Goal: Transaction & Acquisition: Purchase product/service

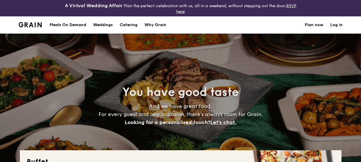
select select
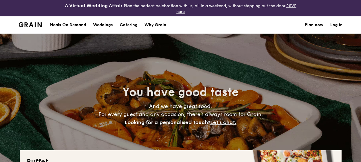
click at [138, 23] on h1 "Catering" at bounding box center [129, 24] width 18 height 17
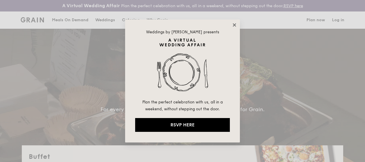
click at [232, 23] on icon at bounding box center [234, 24] width 5 height 5
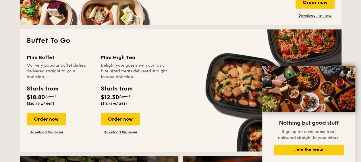
scroll to position [374, 0]
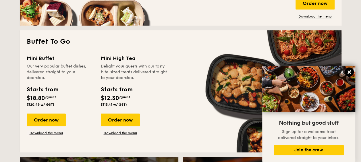
click at [351, 74] on icon at bounding box center [349, 72] width 5 height 5
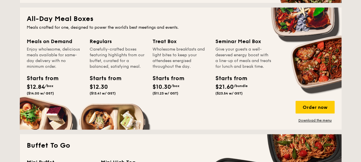
scroll to position [259, 0]
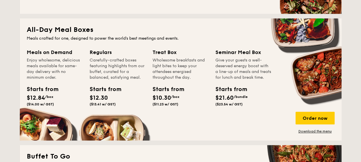
drag, startPoint x: 223, startPoint y: 67, endPoint x: 226, endPoint y: 84, distance: 17.1
click at [226, 80] on div "Give your guests a well-deserved energy boost with a line-up of meals and treat…" at bounding box center [244, 68] width 56 height 23
drag, startPoint x: 226, startPoint y: 84, endPoint x: 222, endPoint y: 72, distance: 11.8
click at [224, 72] on div "Give your guests a well-deserved energy boost with a line-up of meals and treat…" at bounding box center [244, 68] width 56 height 23
click at [219, 68] on div "Give your guests a well-deserved energy boost with a line-up of meals and treat…" at bounding box center [244, 68] width 56 height 23
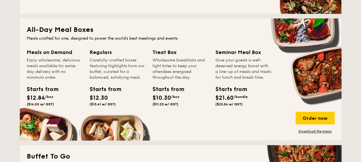
drag, startPoint x: 217, startPoint y: 61, endPoint x: 228, endPoint y: 84, distance: 25.2
click at [228, 80] on div "Give your guests a well-deserved energy boost with a line-up of meals and treat…" at bounding box center [244, 68] width 56 height 23
click at [238, 70] on div "Give your guests a well-deserved energy boost with a line-up of meals and treat…" at bounding box center [244, 68] width 56 height 23
click at [242, 67] on div "Give your guests a well-deserved energy boost with a line-up of meals and treat…" at bounding box center [244, 68] width 56 height 23
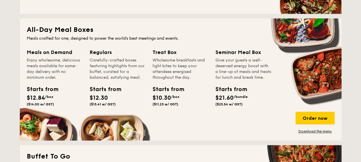
drag, startPoint x: 229, startPoint y: 84, endPoint x: 218, endPoint y: 62, distance: 24.8
click at [218, 62] on div "Give your guests a well-deserved energy boost with a line-up of meals and treat…" at bounding box center [244, 68] width 56 height 23
click at [218, 61] on div "Give your guests a well-deserved energy boost with a line-up of meals and treat…" at bounding box center [244, 68] width 56 height 23
click at [217, 60] on div "Give your guests a well-deserved energy boost with a line-up of meals and treat…" at bounding box center [244, 68] width 56 height 23
click at [234, 67] on div "Give your guests a well-deserved energy boost with a line-up of meals and treat…" at bounding box center [244, 68] width 56 height 23
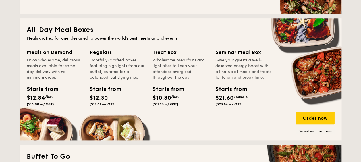
drag, startPoint x: 154, startPoint y: 60, endPoint x: 191, endPoint y: 78, distance: 40.4
click at [191, 77] on div "Wholesome breakfasts and light bites to keep your attendees energised throughou…" at bounding box center [181, 68] width 56 height 23
drag, startPoint x: 191, startPoint y: 78, endPoint x: 175, endPoint y: 78, distance: 16.1
click at [176, 78] on div "Wholesome breakfasts and light bites to keep your attendees energised throughou…" at bounding box center [181, 68] width 56 height 23
click at [171, 78] on div "Wholesome breakfasts and light bites to keep your attendees energised throughou…" at bounding box center [181, 68] width 56 height 23
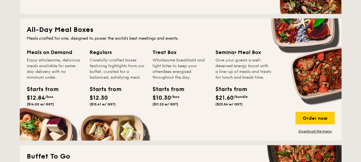
click at [171, 78] on div "Wholesome breakfasts and light bites to keep your attendees energised throughou…" at bounding box center [181, 68] width 56 height 23
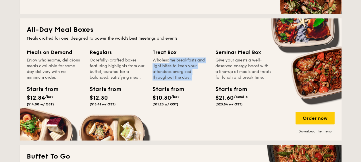
drag, startPoint x: 171, startPoint y: 78, endPoint x: 160, endPoint y: 74, distance: 11.6
click at [160, 75] on div "Wholesome breakfasts and light bites to keep your attendees energised throughou…" at bounding box center [181, 68] width 56 height 23
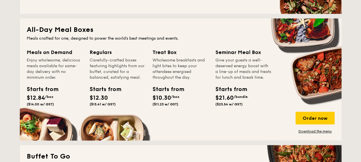
click at [159, 71] on div "Wholesome breakfasts and light bites to keep your attendees energised throughou…" at bounding box center [181, 68] width 56 height 23
drag, startPoint x: 154, startPoint y: 60, endPoint x: 192, endPoint y: 77, distance: 41.5
click at [192, 77] on div "Wholesome breakfasts and light bites to keep your attendees energised throughou…" at bounding box center [181, 68] width 56 height 23
drag, startPoint x: 192, startPoint y: 77, endPoint x: 170, endPoint y: 78, distance: 21.9
click at [180, 78] on div "Wholesome breakfasts and light bites to keep your attendees energised throughou…" at bounding box center [181, 68] width 56 height 23
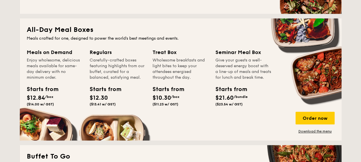
click at [168, 78] on div "Wholesome breakfasts and light bites to keep your attendees energised throughou…" at bounding box center [181, 68] width 56 height 23
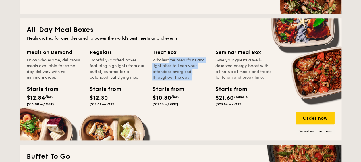
click at [176, 77] on div "Wholesome breakfasts and light bites to keep your attendees energised throughou…" at bounding box center [181, 68] width 56 height 23
click at [166, 77] on div "Wholesome breakfasts and light bites to keep your attendees energised throughou…" at bounding box center [181, 68] width 56 height 23
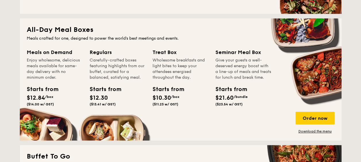
click at [224, 76] on div "Give your guests a well-deserved energy boost with a line-up of meals and treat…" at bounding box center [244, 68] width 56 height 23
drag, startPoint x: 226, startPoint y: 83, endPoint x: 217, endPoint y: 60, distance: 25.0
click at [217, 60] on div "Give your guests a well-deserved energy boost with a line-up of meals and treat…" at bounding box center [244, 68] width 56 height 23
click at [216, 60] on div "Give your guests a well-deserved energy boost with a line-up of meals and treat…" at bounding box center [244, 68] width 56 height 23
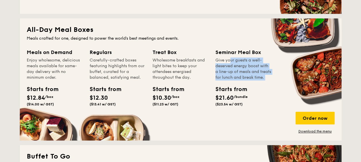
drag, startPoint x: 216, startPoint y: 60, endPoint x: 229, endPoint y: 82, distance: 26.3
click at [229, 80] on div "Give your guests a well-deserved energy boost with a line-up of meals and treat…" at bounding box center [244, 68] width 56 height 23
drag, startPoint x: 229, startPoint y: 82, endPoint x: 220, endPoint y: 75, distance: 12.0
click at [220, 75] on div "Give your guests a well-deserved energy boost with a line-up of meals and treat…" at bounding box center [244, 68] width 56 height 23
click at [222, 70] on div "Give your guests a well-deserved energy boost with a line-up of meals and treat…" at bounding box center [244, 68] width 56 height 23
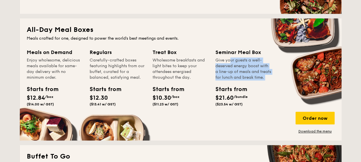
drag, startPoint x: 231, startPoint y: 84, endPoint x: 209, endPoint y: 61, distance: 31.9
click at [209, 61] on div "Meals on Demand Enjoy wholesome, delicious meals available for same-day deliver…" at bounding box center [181, 90] width 308 height 85
click at [246, 72] on div "Give your guests a well-deserved energy boost with a line-up of meals and treat…" at bounding box center [244, 68] width 56 height 23
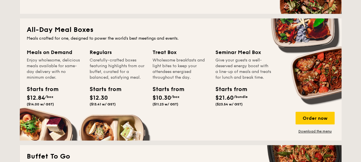
click at [241, 79] on div "Give your guests a well-deserved energy boost with a line-up of meals and treat…" at bounding box center [244, 68] width 56 height 23
drag, startPoint x: 59, startPoint y: 89, endPoint x: 36, endPoint y: 86, distance: 22.2
click at [36, 86] on div "Starts from $12.84 /box ($14.00 w/ GST)" at bounding box center [54, 97] width 61 height 24
click at [36, 86] on div "Starts from" at bounding box center [40, 89] width 26 height 9
click at [44, 87] on div "Starts from" at bounding box center [40, 89] width 26 height 9
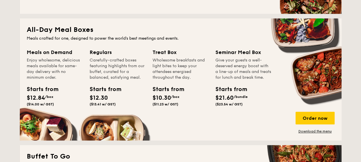
drag, startPoint x: 58, startPoint y: 63, endPoint x: 65, endPoint y: 78, distance: 16.5
click at [65, 78] on div "Enjoy wholesome, delicious meals available for same-day delivery with no minimu…" at bounding box center [55, 68] width 56 height 23
drag, startPoint x: 65, startPoint y: 78, endPoint x: 48, endPoint y: 73, distance: 17.8
click at [48, 73] on div "Enjoy wholesome, delicious meals available for same-day delivery with no minimu…" at bounding box center [55, 68] width 56 height 23
click at [48, 68] on div "Enjoy wholesome, delicious meals available for same-day delivery with no minimu…" at bounding box center [55, 68] width 56 height 23
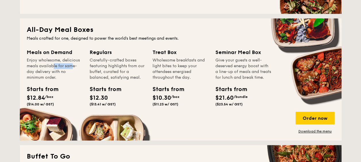
click at [48, 68] on div "Enjoy wholesome, delicious meals available for same-day delivery with no minimu…" at bounding box center [55, 68] width 56 height 23
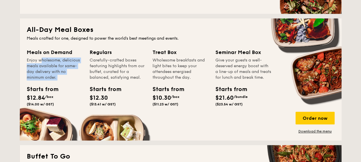
click at [48, 68] on div "Enjoy wholesome, delicious meals available for same-day delivery with no minimu…" at bounding box center [55, 68] width 56 height 23
drag, startPoint x: 48, startPoint y: 68, endPoint x: 47, endPoint y: 74, distance: 6.3
click at [47, 74] on div "Enjoy wholesome, delicious meals available for same-day delivery with no minimu…" at bounding box center [55, 68] width 56 height 23
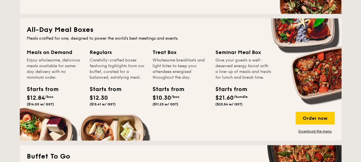
click at [50, 54] on div "Meals on Demand" at bounding box center [55, 52] width 56 height 8
click at [320, 122] on div "Order now" at bounding box center [315, 118] width 39 height 13
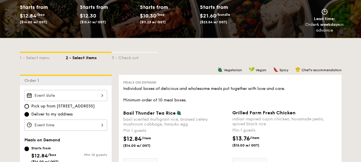
scroll to position [115, 0]
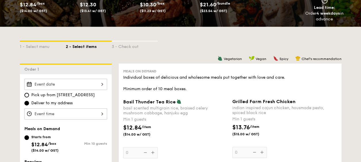
click at [181, 91] on div "Individual boxes of delicious and wholesome meals put together with love and ca…" at bounding box center [230, 83] width 214 height 17
drag, startPoint x: 181, startPoint y: 91, endPoint x: 151, endPoint y: 90, distance: 29.6
click at [151, 90] on div "Individual boxes of delicious and wholesome meals put together with love and ca…" at bounding box center [230, 83] width 214 height 17
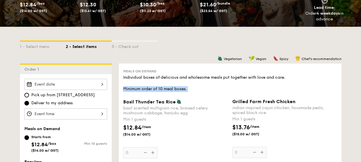
click at [142, 91] on div "Individual boxes of delicious and wholesome meals put together with love and ca…" at bounding box center [230, 83] width 214 height 17
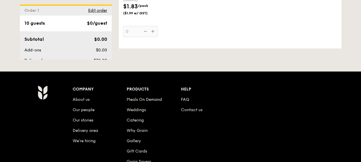
scroll to position [1246, 0]
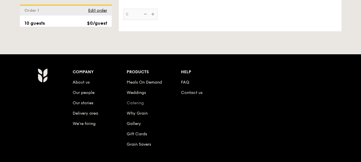
click at [141, 101] on link "Catering" at bounding box center [135, 103] width 17 height 5
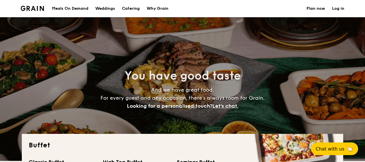
select select
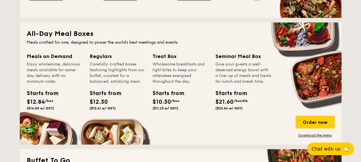
scroll to position [259, 0]
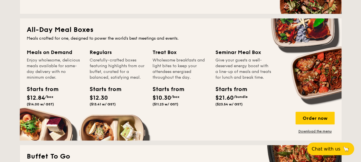
drag, startPoint x: 89, startPoint y: 60, endPoint x: 141, endPoint y: 79, distance: 54.9
click at [141, 79] on div "Carefully-crafted boxes featuring highlights from our buffet, curated for a bal…" at bounding box center [118, 68] width 56 height 23
drag, startPoint x: 140, startPoint y: 79, endPoint x: 122, endPoint y: 80, distance: 18.1
click at [122, 80] on div "Carefully-crafted boxes featuring highlights from our buffet, curated for a bal…" at bounding box center [118, 68] width 56 height 23
click at [127, 78] on div "Carefully-crafted boxes featuring highlights from our buffet, curated for a bal…" at bounding box center [118, 68] width 56 height 23
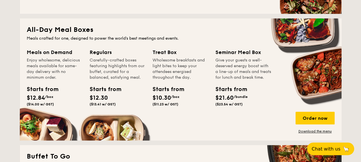
click at [127, 78] on div "Carefully-crafted boxes featuring highlights from our buffet, curated for a bal…" at bounding box center [118, 68] width 56 height 23
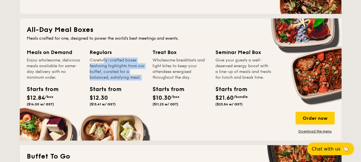
click at [127, 78] on div "Carefully-crafted boxes featuring highlights from our buffet, curated for a bal…" at bounding box center [118, 68] width 56 height 23
drag, startPoint x: 127, startPoint y: 78, endPoint x: 115, endPoint y: 78, distance: 12.1
click at [115, 78] on div "Carefully-crafted boxes featuring highlights from our buffet, curated for a bal…" at bounding box center [118, 68] width 56 height 23
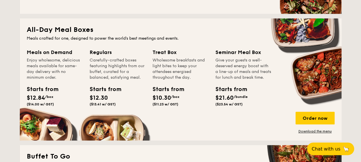
click at [245, 77] on div "Give your guests a well-deserved energy boost with a line-up of meals and treat…" at bounding box center [244, 68] width 56 height 23
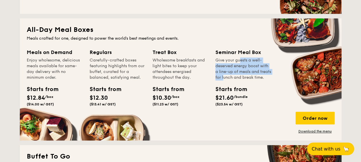
drag, startPoint x: 229, startPoint y: 64, endPoint x: 225, endPoint y: 77, distance: 14.1
click at [225, 77] on div "Give your guests a well-deserved energy boost with a line-up of meals and treat…" at bounding box center [244, 68] width 56 height 23
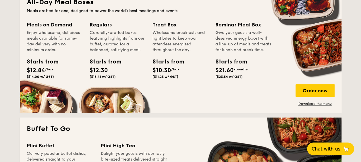
click at [225, 74] on span "$21.60" at bounding box center [225, 70] width 18 height 7
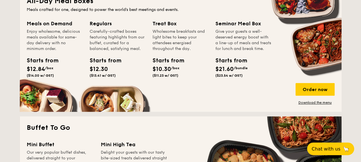
click at [224, 65] on div "Starts from" at bounding box center [229, 60] width 26 height 9
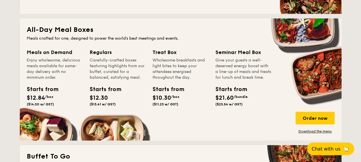
drag, startPoint x: 214, startPoint y: 60, endPoint x: 252, endPoint y: 109, distance: 61.4
click at [252, 109] on div "Meals on Demand Enjoy wholesome, delicious meals available for same-day deliver…" at bounding box center [181, 90] width 308 height 85
drag, startPoint x: 252, startPoint y: 109, endPoint x: 248, endPoint y: 107, distance: 4.5
click at [248, 107] on div "Starts from $21.60 /bundle ($23.54 w/ GST)" at bounding box center [243, 97] width 61 height 24
